Goal: Task Accomplishment & Management: Manage account settings

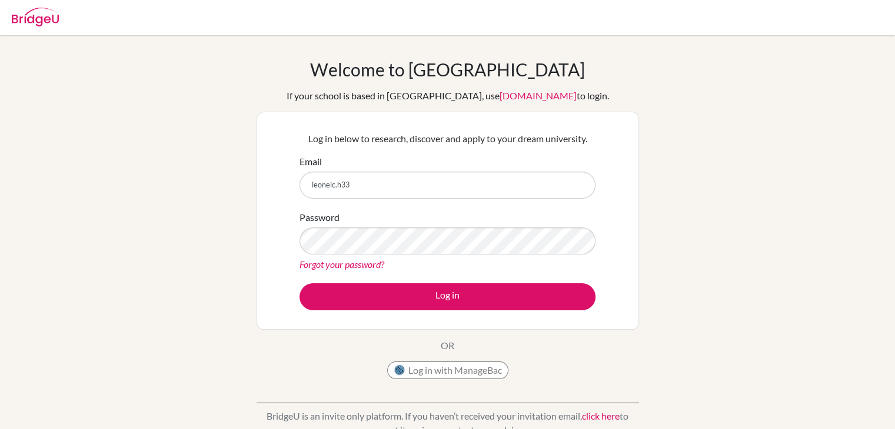
type input "[EMAIL_ADDRESS][DOMAIN_NAME]"
click at [362, 265] on link "Forgot your password?" at bounding box center [341, 264] width 85 height 11
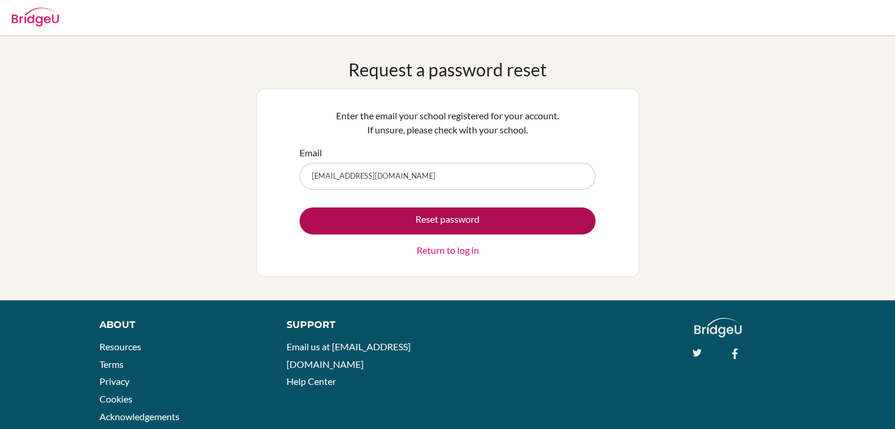
type input "leonelc.h333@gmail.com"
click at [336, 214] on button "Reset password" at bounding box center [447, 221] width 296 height 27
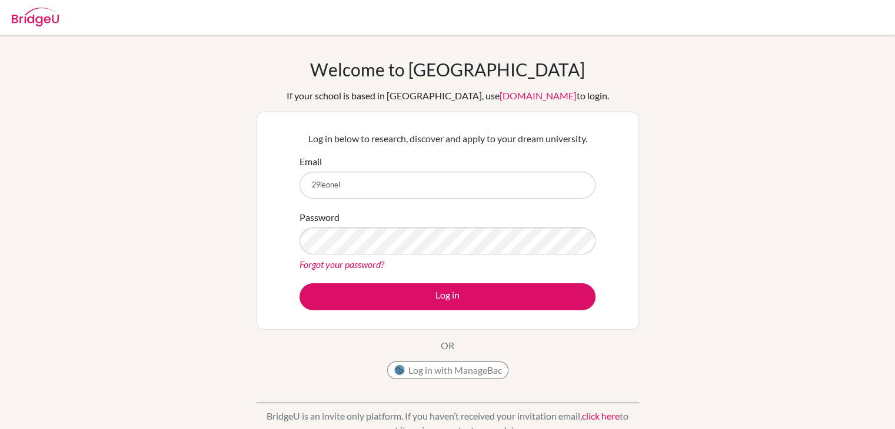
type input "29leonel.huang@sisschools.org"
click at [323, 264] on link "Forgot your password?" at bounding box center [341, 264] width 85 height 11
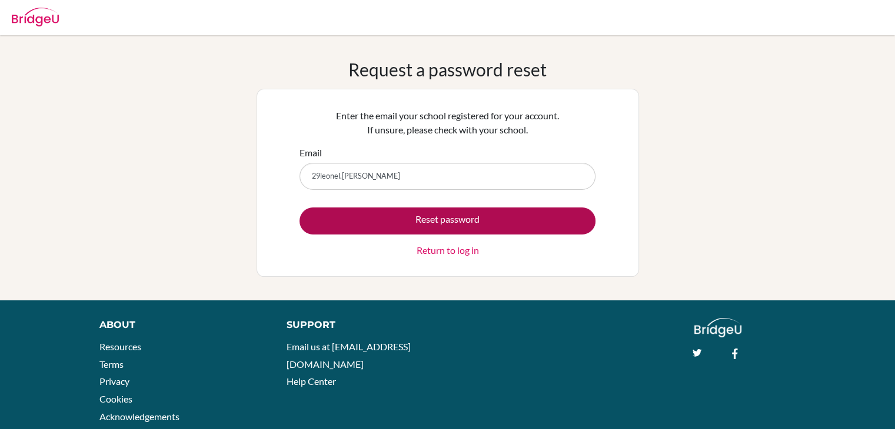
type input "29leonel.huang@sisschools.org"
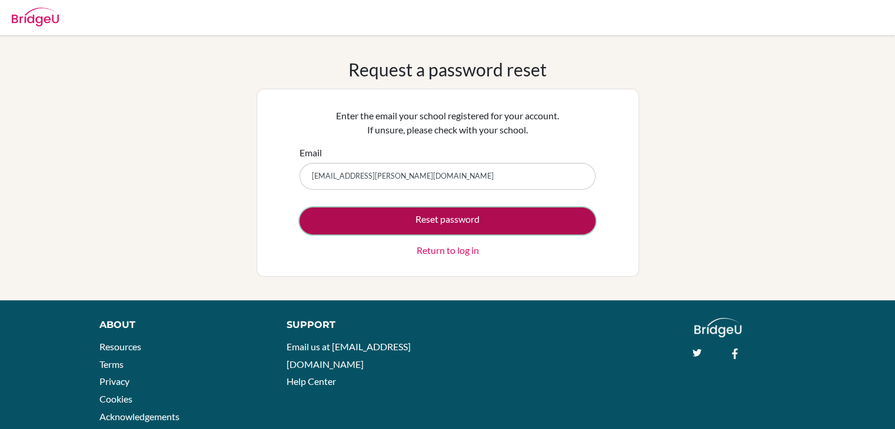
click at [433, 224] on button "Reset password" at bounding box center [447, 221] width 296 height 27
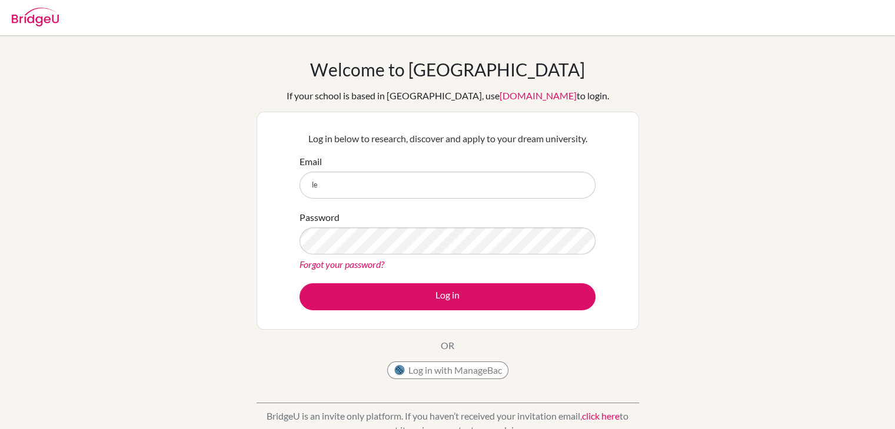
type input "l"
type input "[EMAIL_ADDRESS][PERSON_NAME][DOMAIN_NAME]"
click at [357, 265] on link "Forgot your password?" at bounding box center [341, 264] width 85 height 11
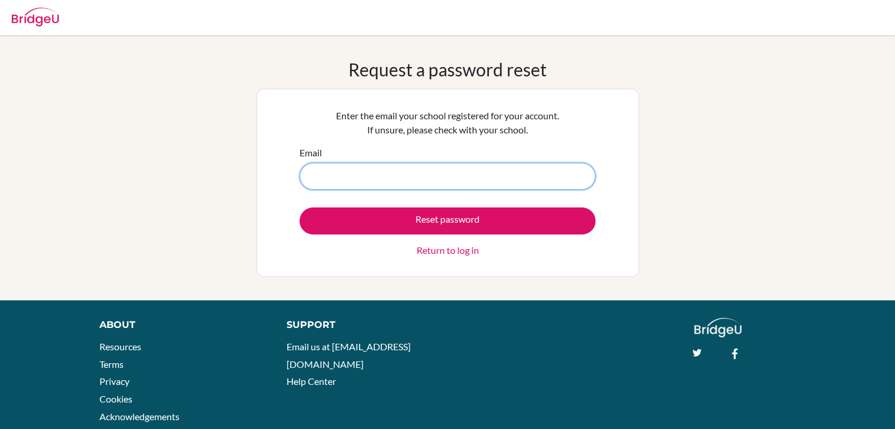
click at [358, 170] on input "Email" at bounding box center [447, 176] width 296 height 27
type input "[EMAIL_ADDRESS][PERSON_NAME][DOMAIN_NAME]"
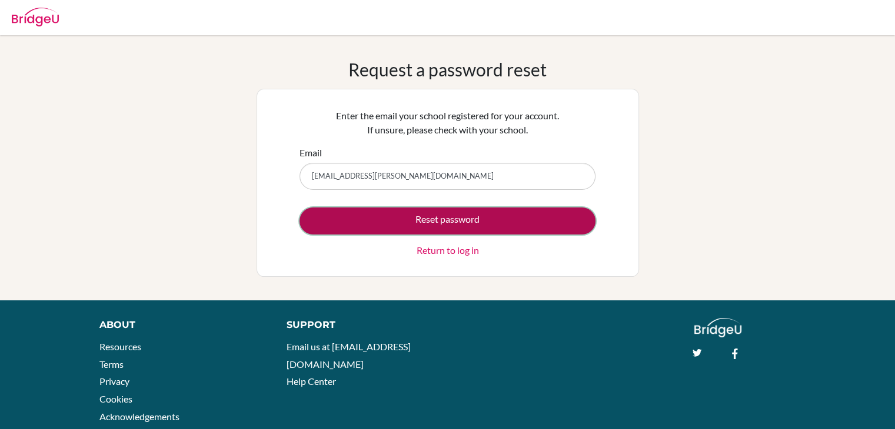
click at [416, 222] on button "Reset password" at bounding box center [447, 221] width 296 height 27
